Goal: Obtain resource: Obtain resource

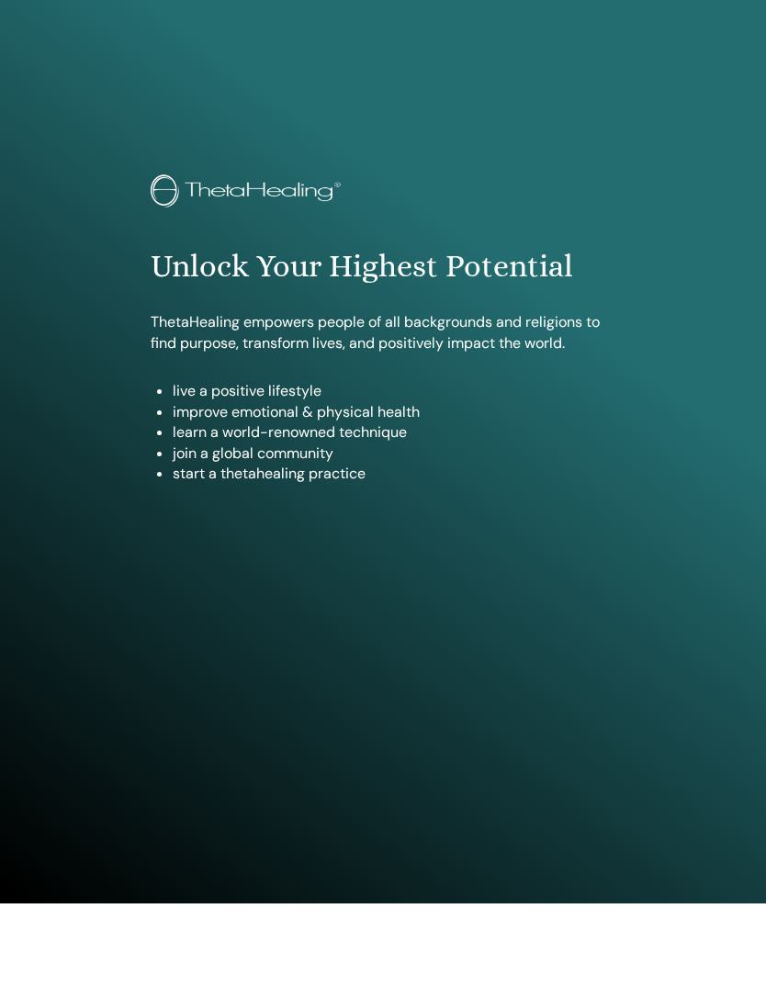
scroll to position [92, 0]
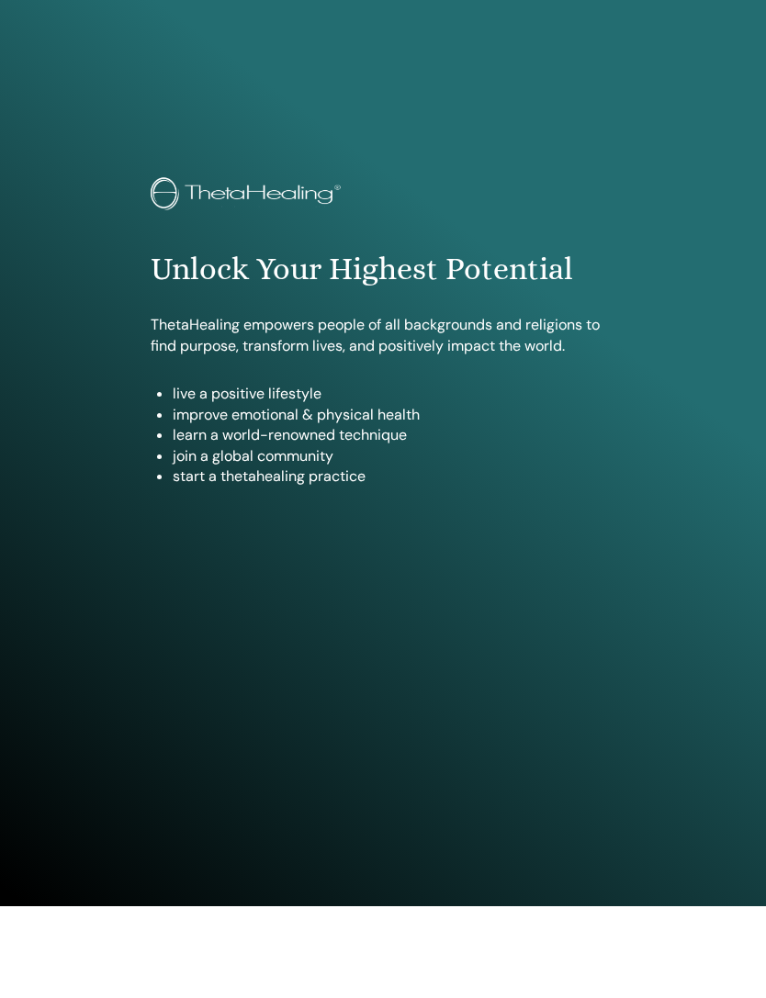
click at [199, 213] on img at bounding box center [249, 195] width 196 height 37
click at [174, 184] on img at bounding box center [249, 195] width 196 height 37
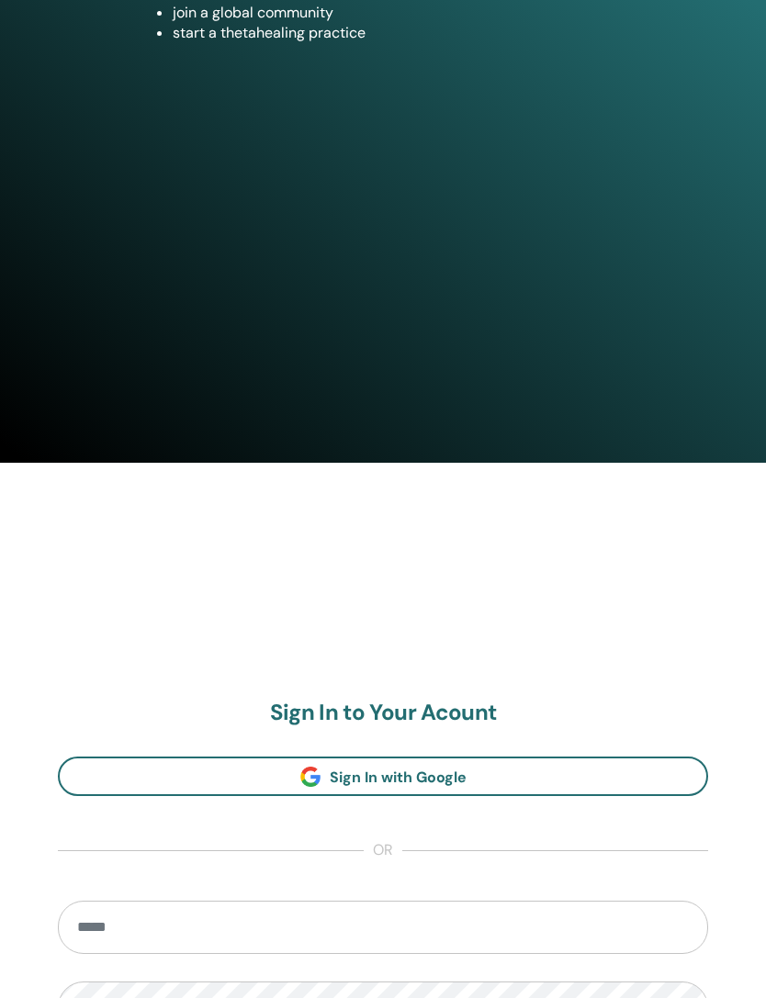
scroll to position [939, 0]
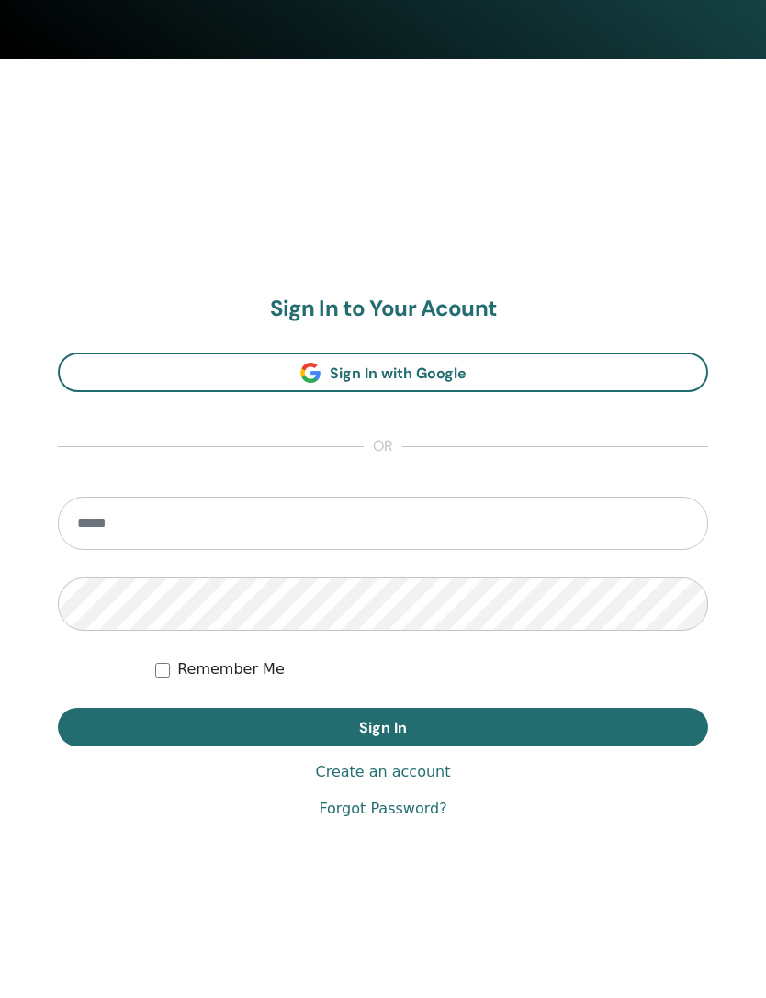
click at [435, 519] on input "email" at bounding box center [383, 523] width 650 height 53
type input "**********"
click at [383, 727] on button "Sign In" at bounding box center [383, 727] width 650 height 39
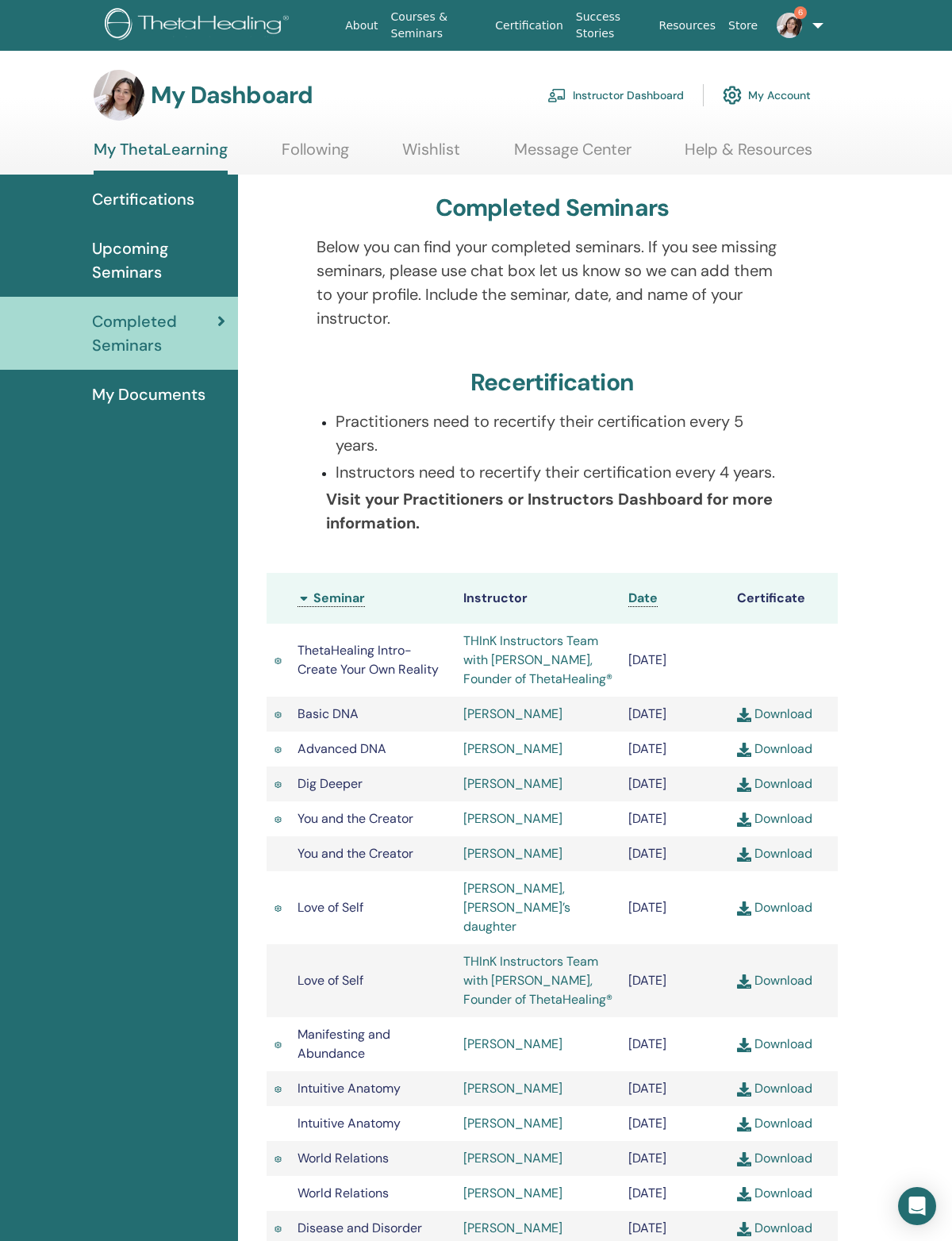
click at [442, 29] on link "Courses & Seminars" at bounding box center [436, 25] width 105 height 46
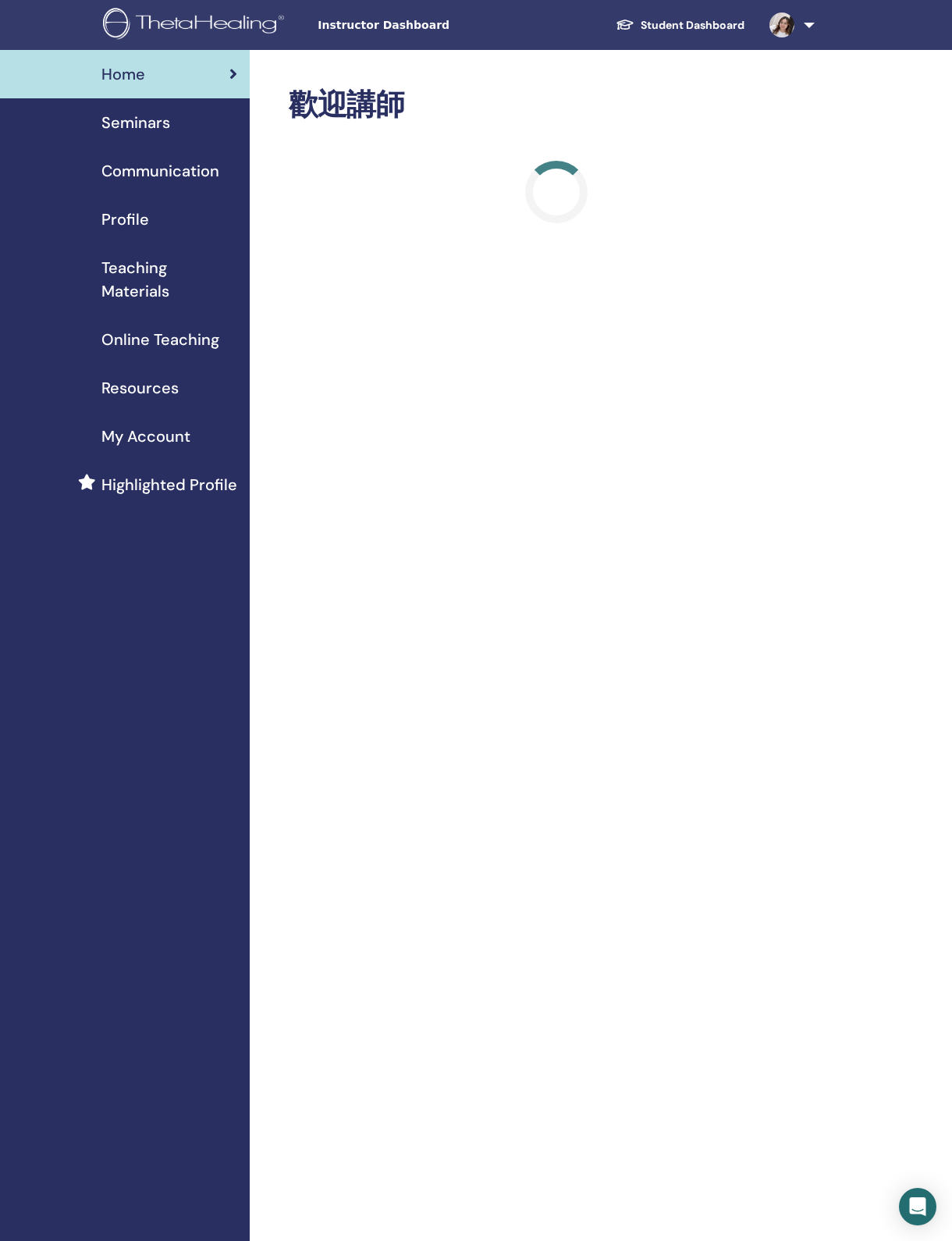
scroll to position [39, 0]
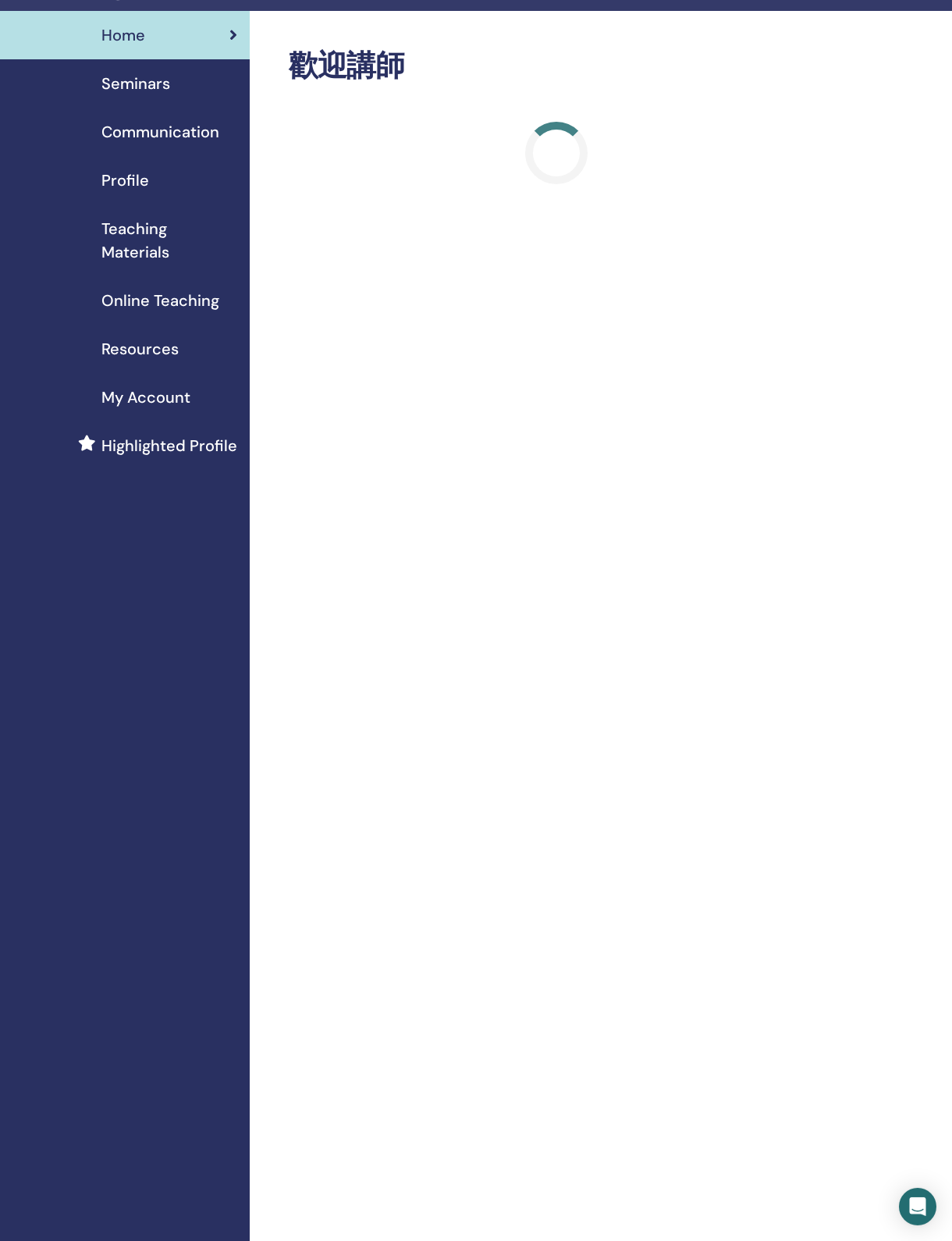
click at [163, 252] on span "Teaching Materials" at bounding box center [169, 240] width 136 height 47
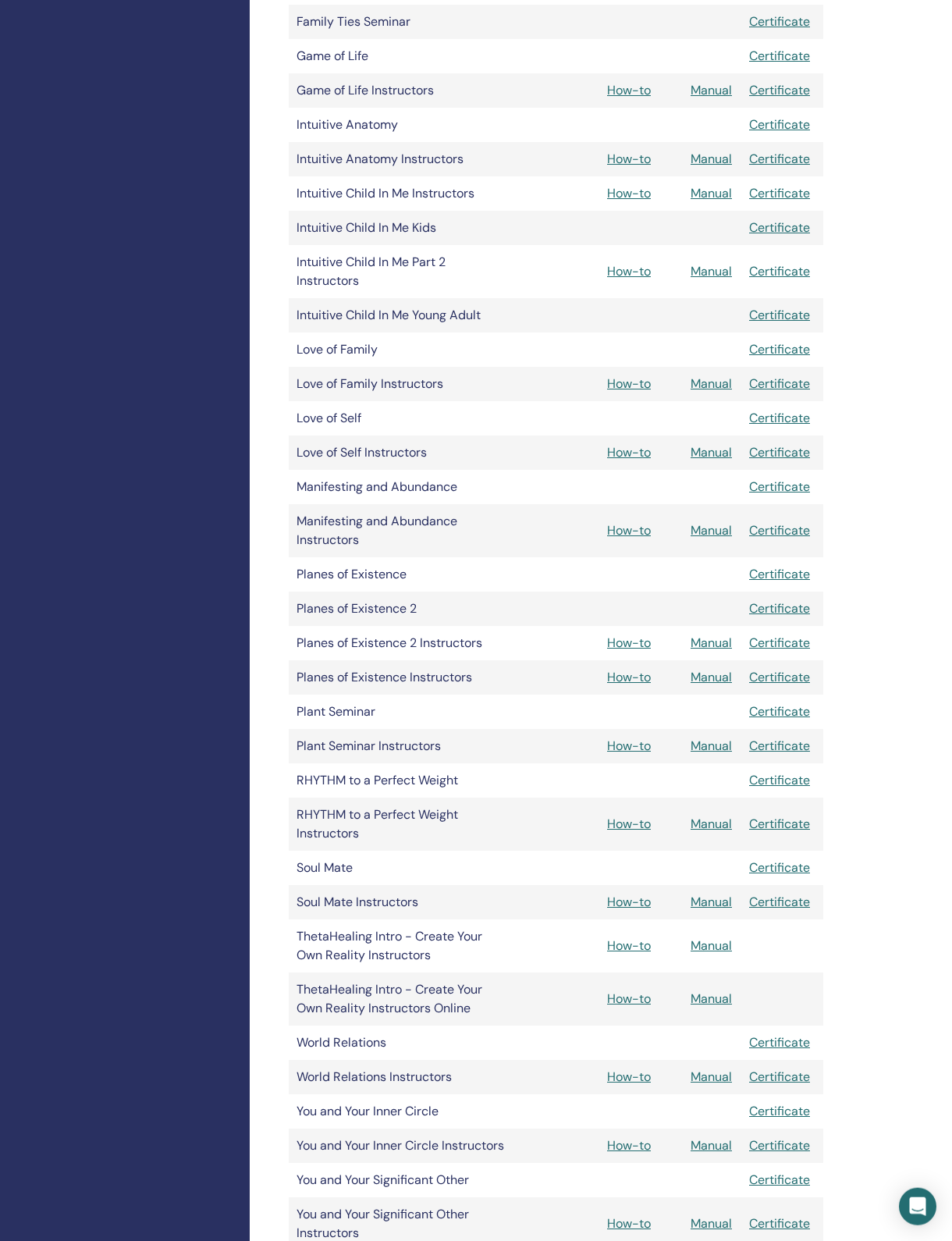
scroll to position [1193, 0]
click at [643, 650] on link "How-to" at bounding box center [628, 642] width 43 height 16
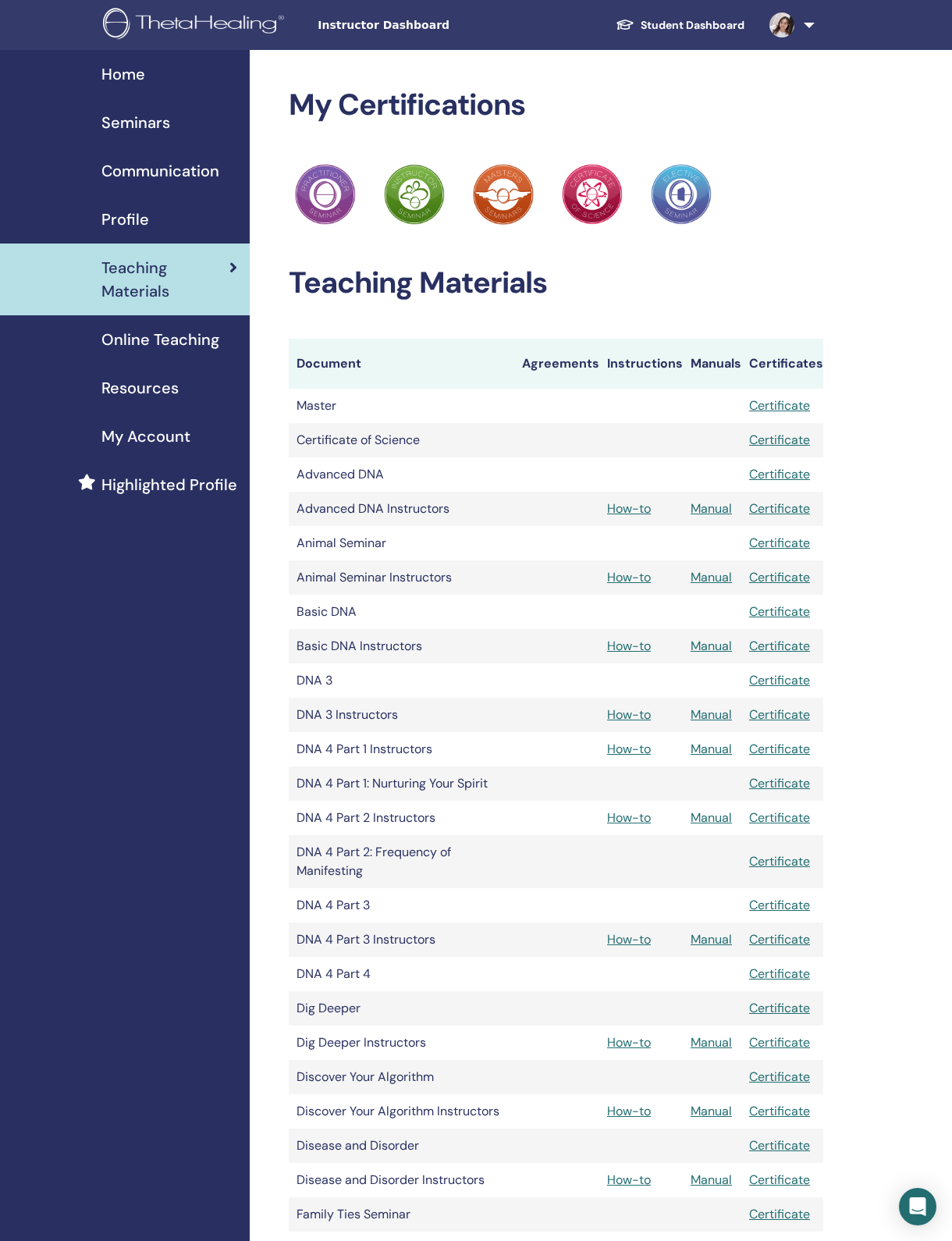
scroll to position [1267, 0]
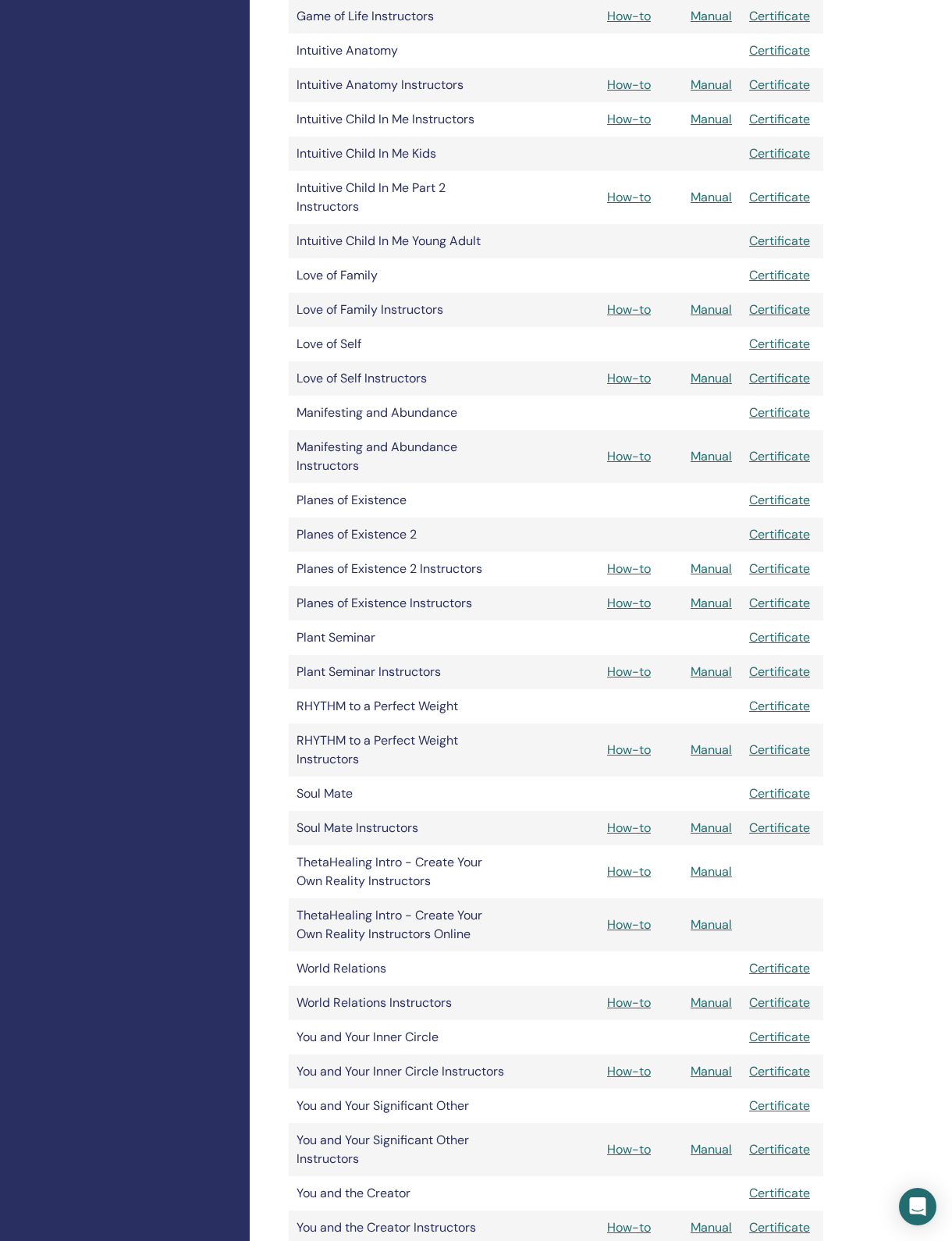
click at [647, 611] on link "How-to" at bounding box center [628, 603] width 43 height 16
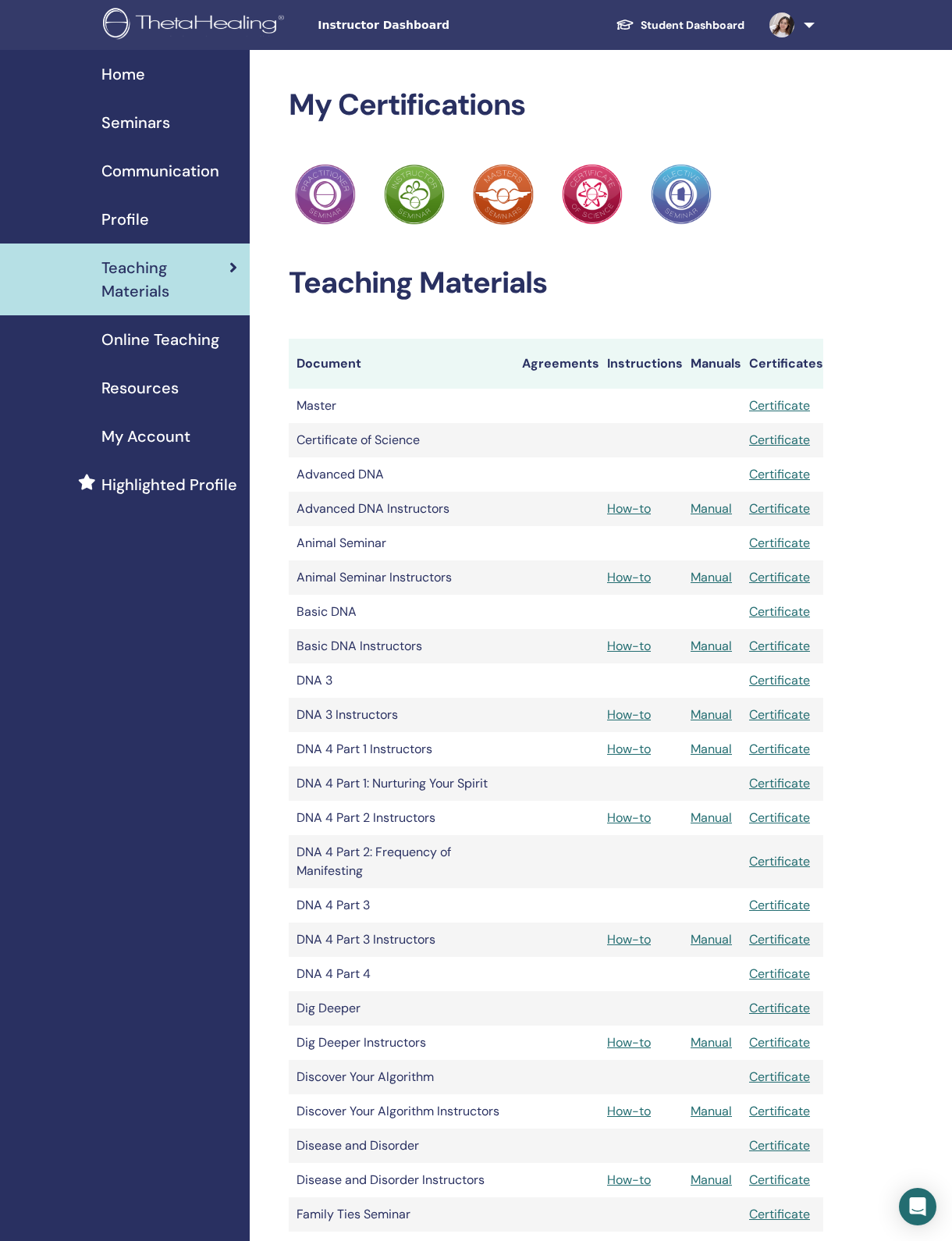
scroll to position [-87, 0]
click at [152, 97] on link "Home" at bounding box center [125, 74] width 250 height 48
